Goal: Check status: Verify the current state of an ongoing process or item

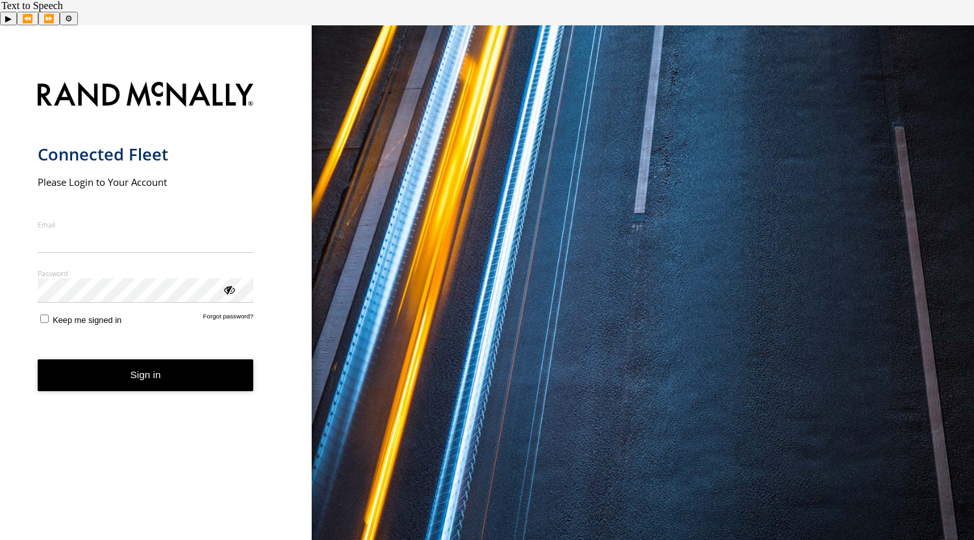
type input "**********"
click at [119, 359] on button "Sign in" at bounding box center [146, 375] width 216 height 32
